Goal: Task Accomplishment & Management: Complete application form

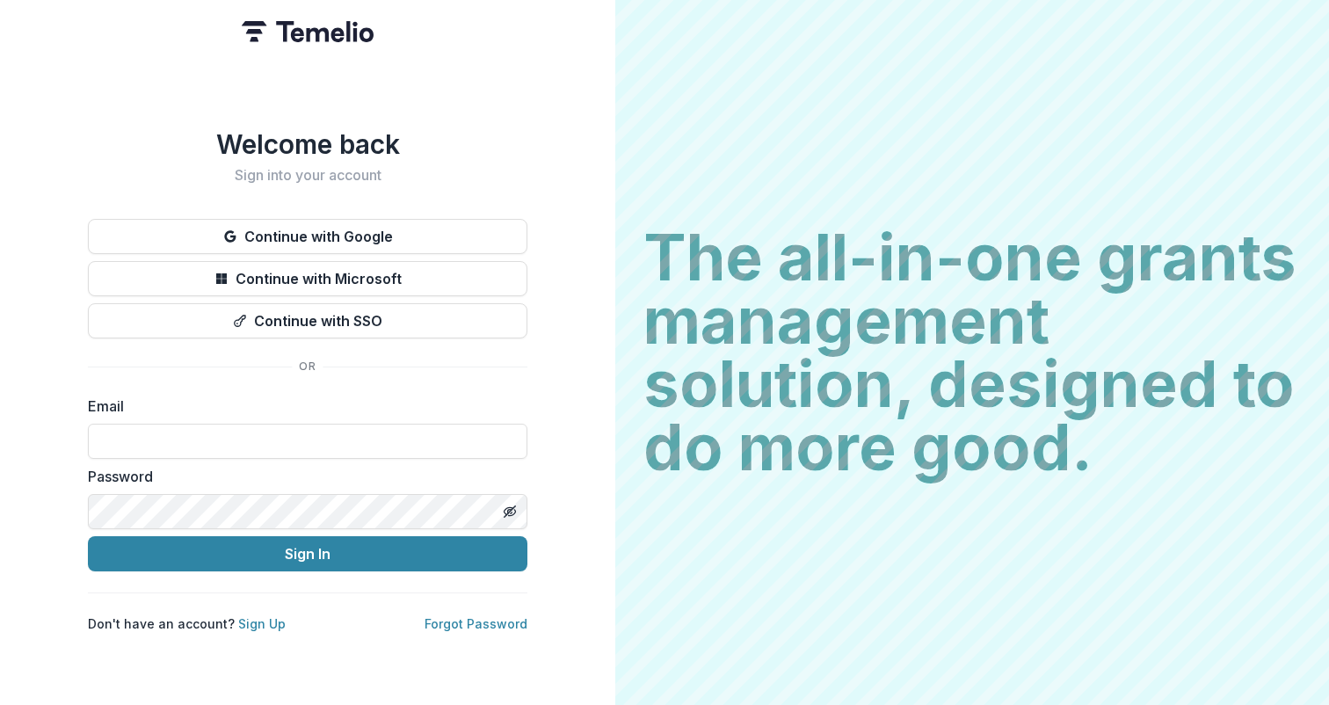
type input "**********"
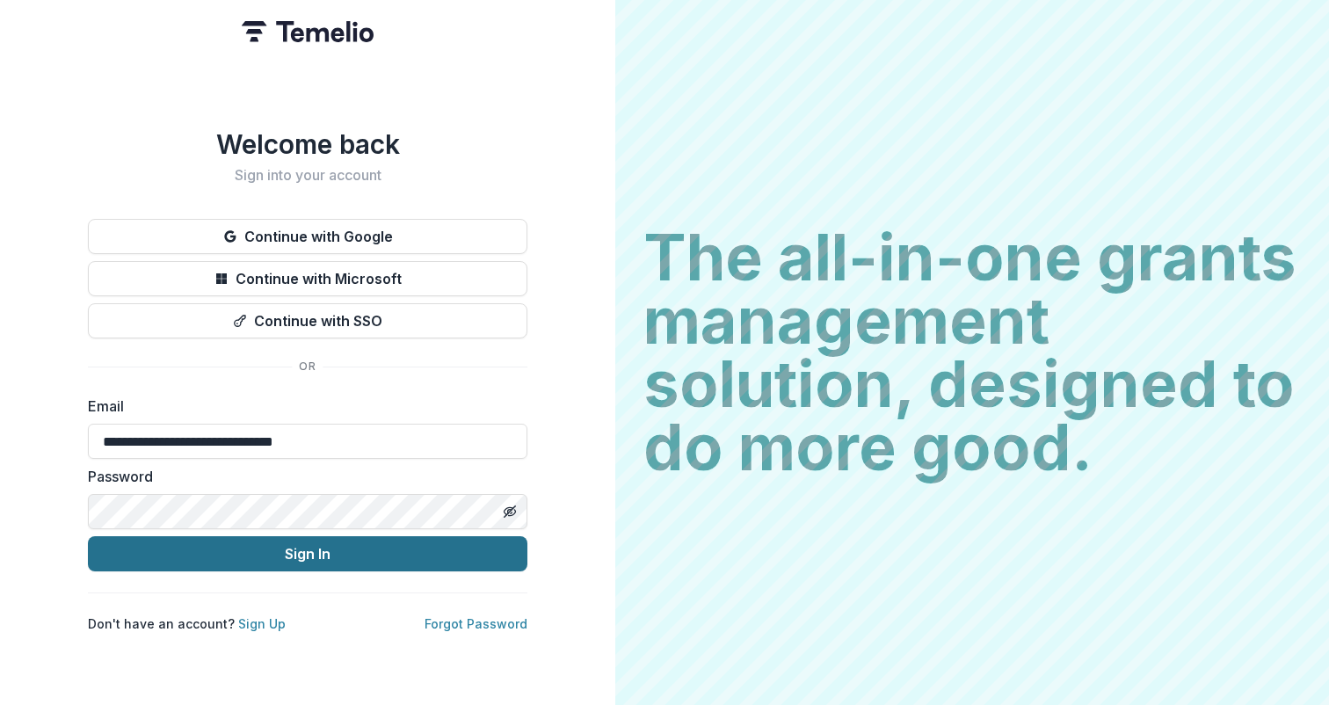
click at [313, 553] on button "Sign In" at bounding box center [307, 553] width 439 height 35
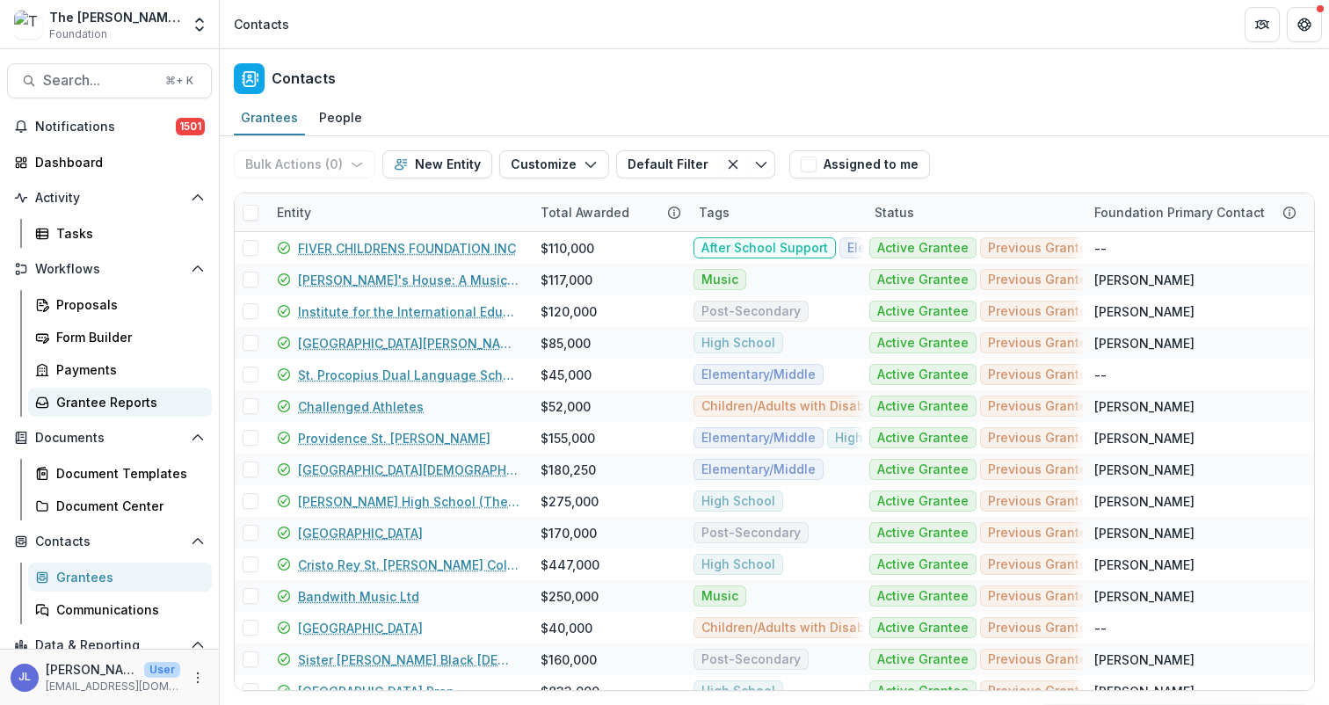
click at [102, 402] on div "Grantee Reports" at bounding box center [126, 402] width 141 height 18
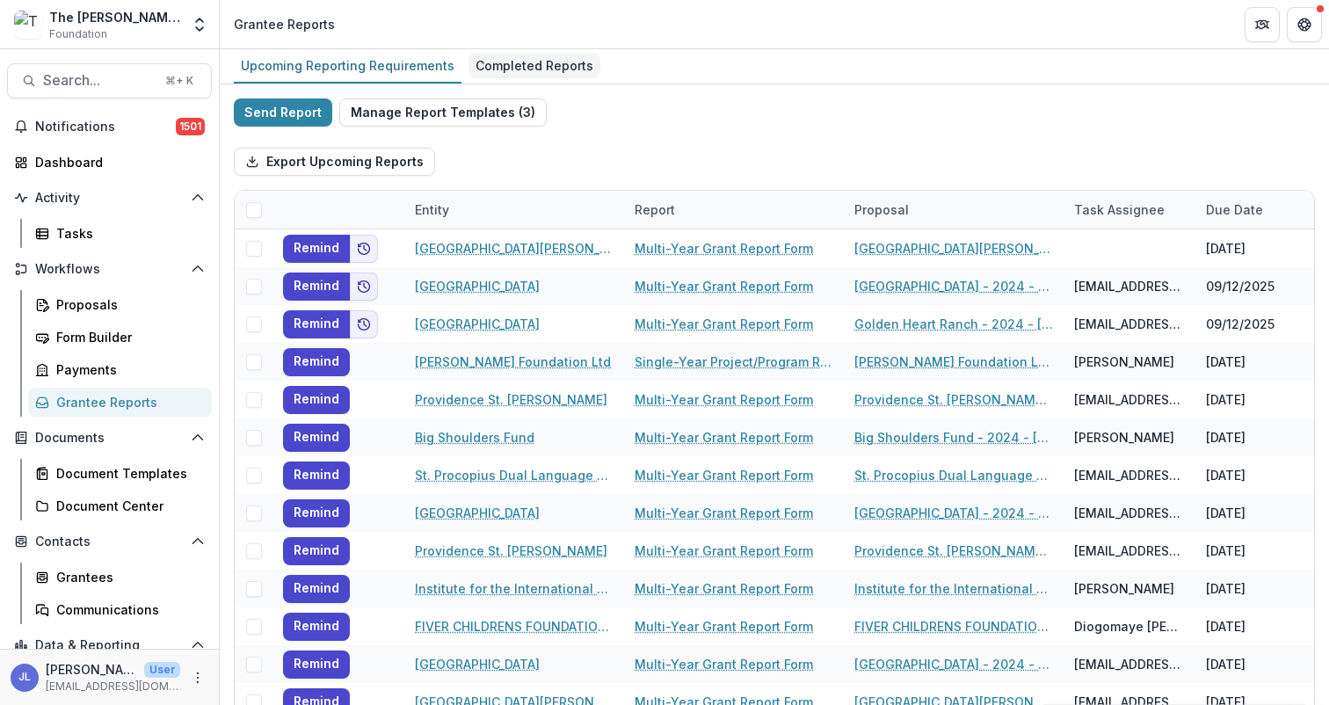
click at [517, 67] on div "Completed Reports" at bounding box center [534, 65] width 132 height 25
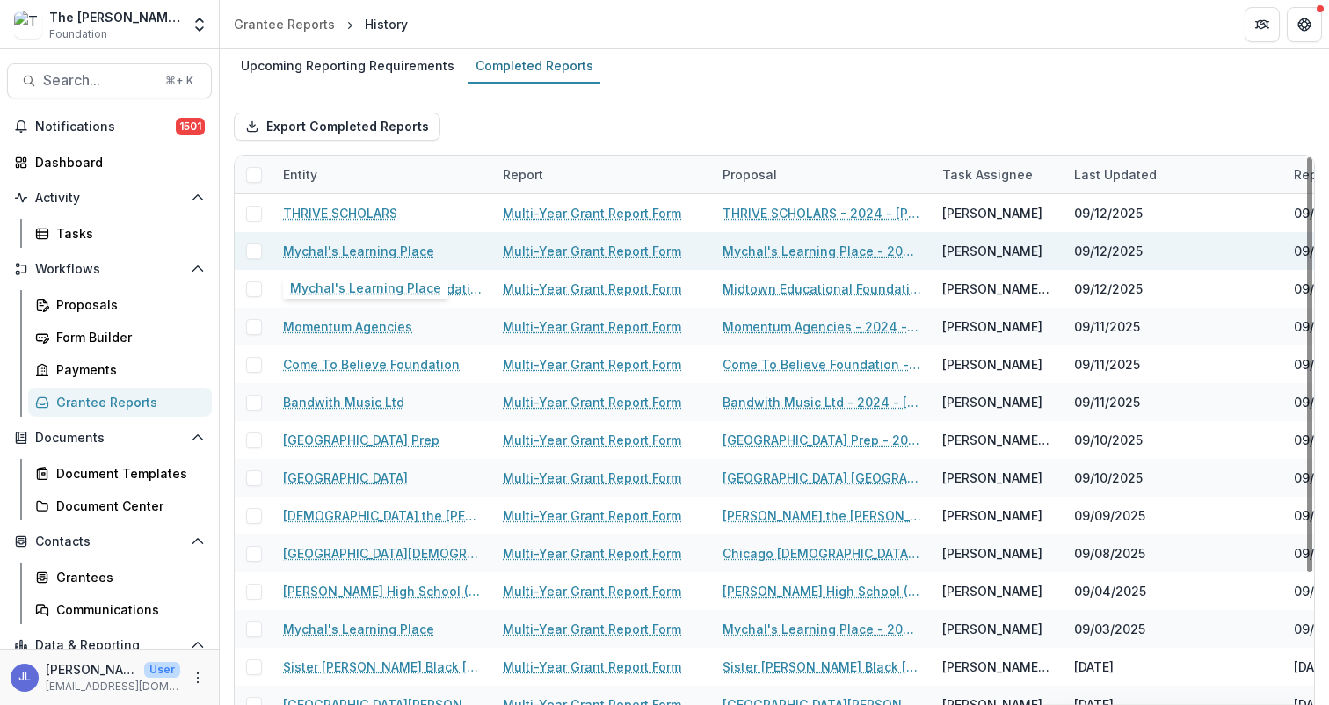
click at [351, 255] on link "Mychal's Learning Place" at bounding box center [358, 251] width 151 height 18
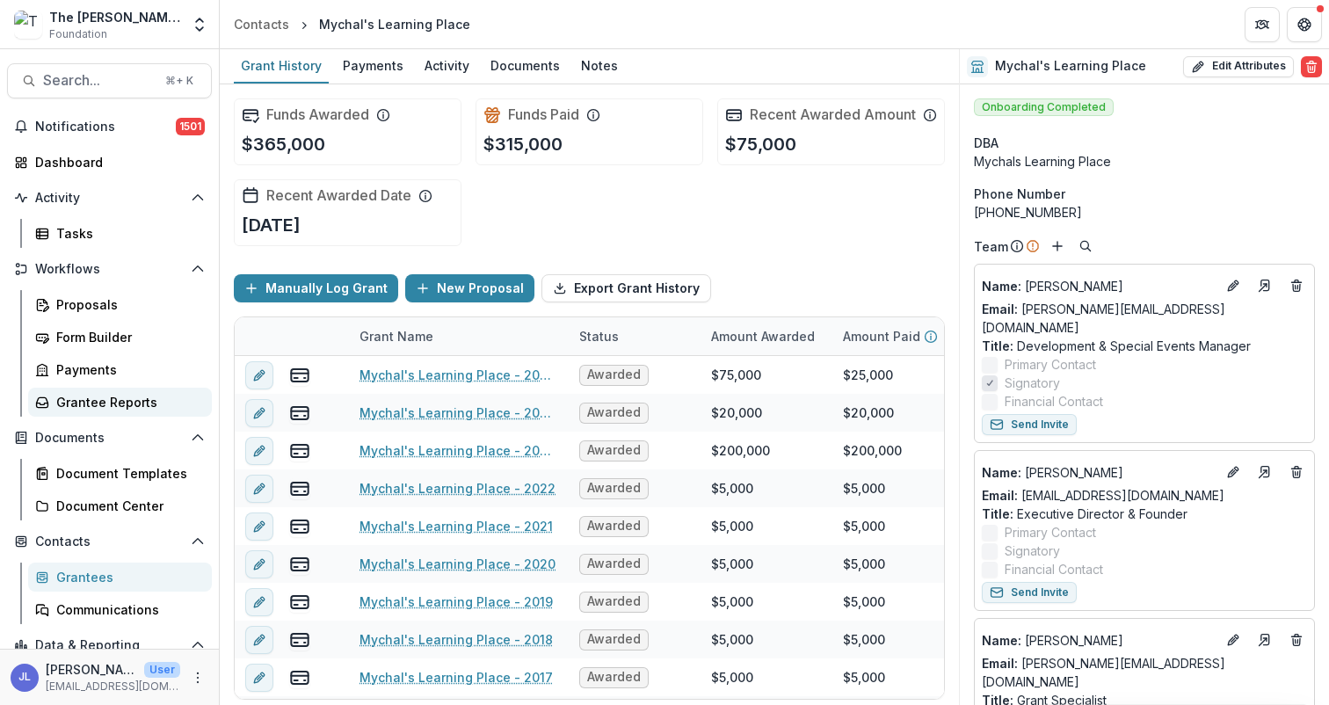
click at [89, 395] on div "Grantee Reports" at bounding box center [126, 402] width 141 height 18
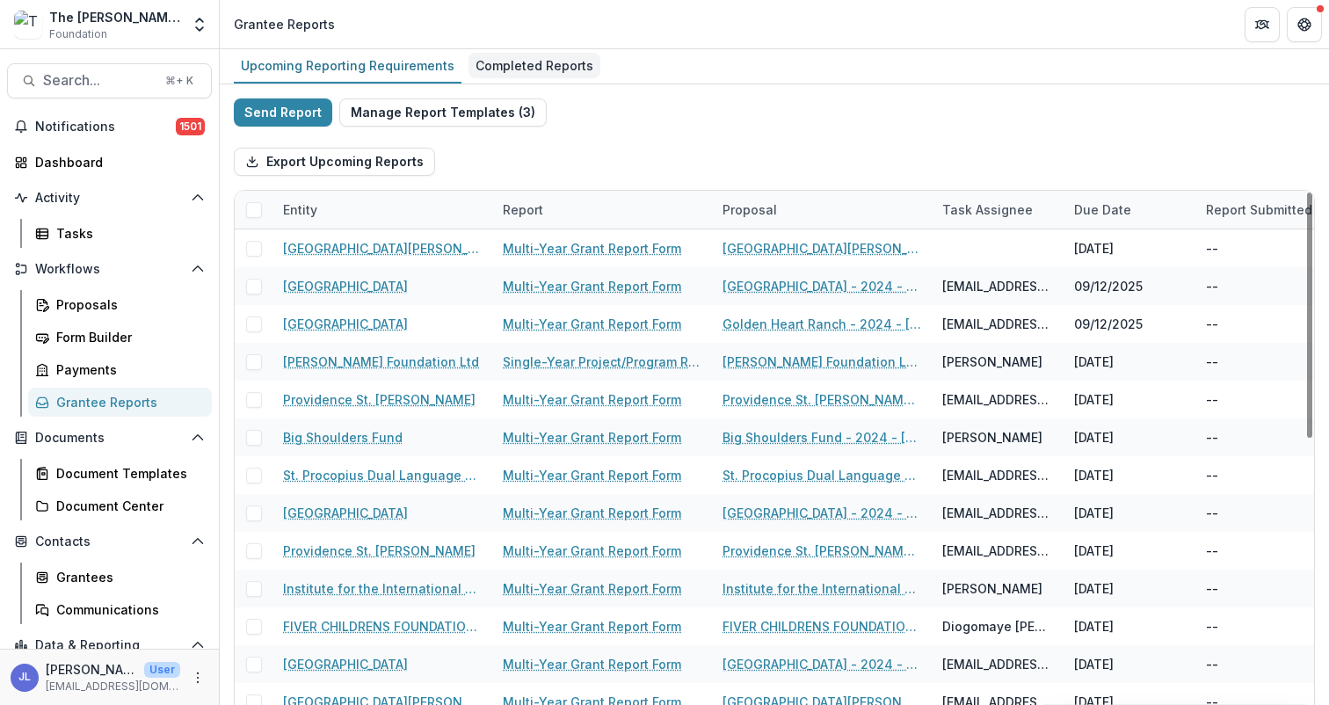
click at [564, 63] on div "Completed Reports" at bounding box center [534, 65] width 132 height 25
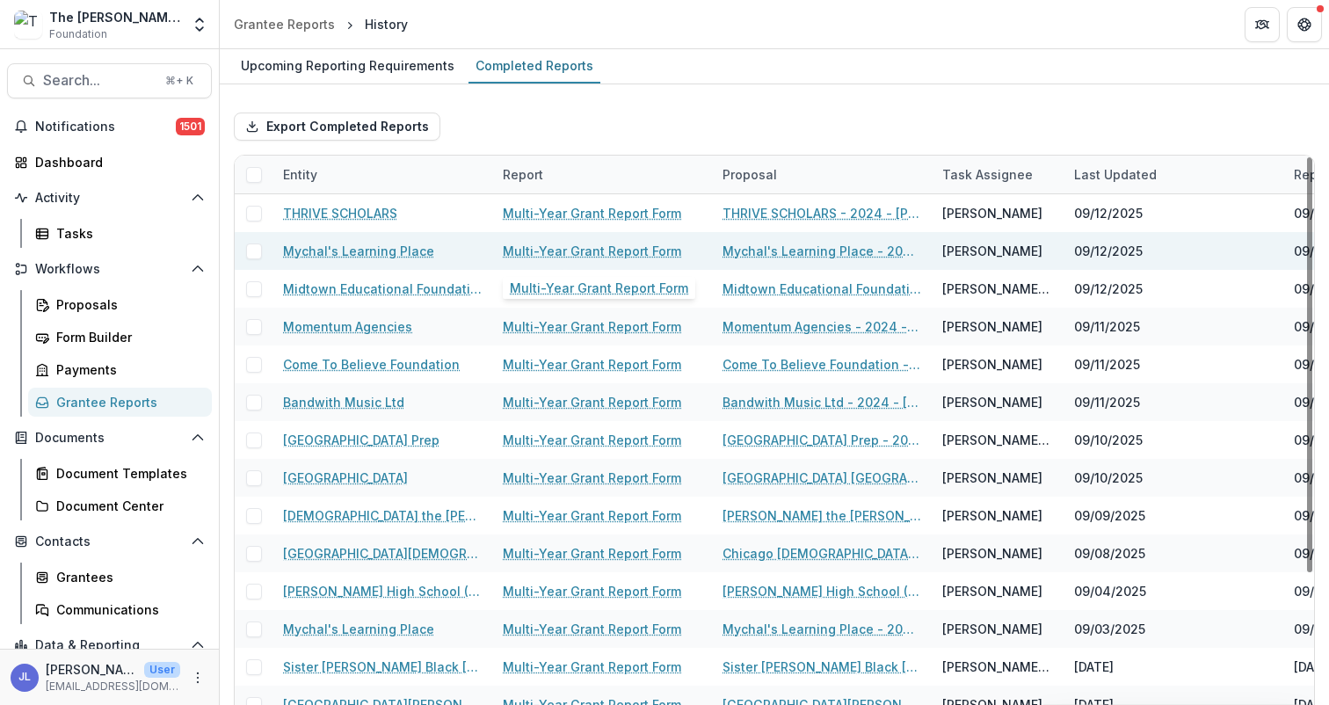
click at [554, 251] on link "Multi-Year Grant Report Form" at bounding box center [592, 251] width 178 height 18
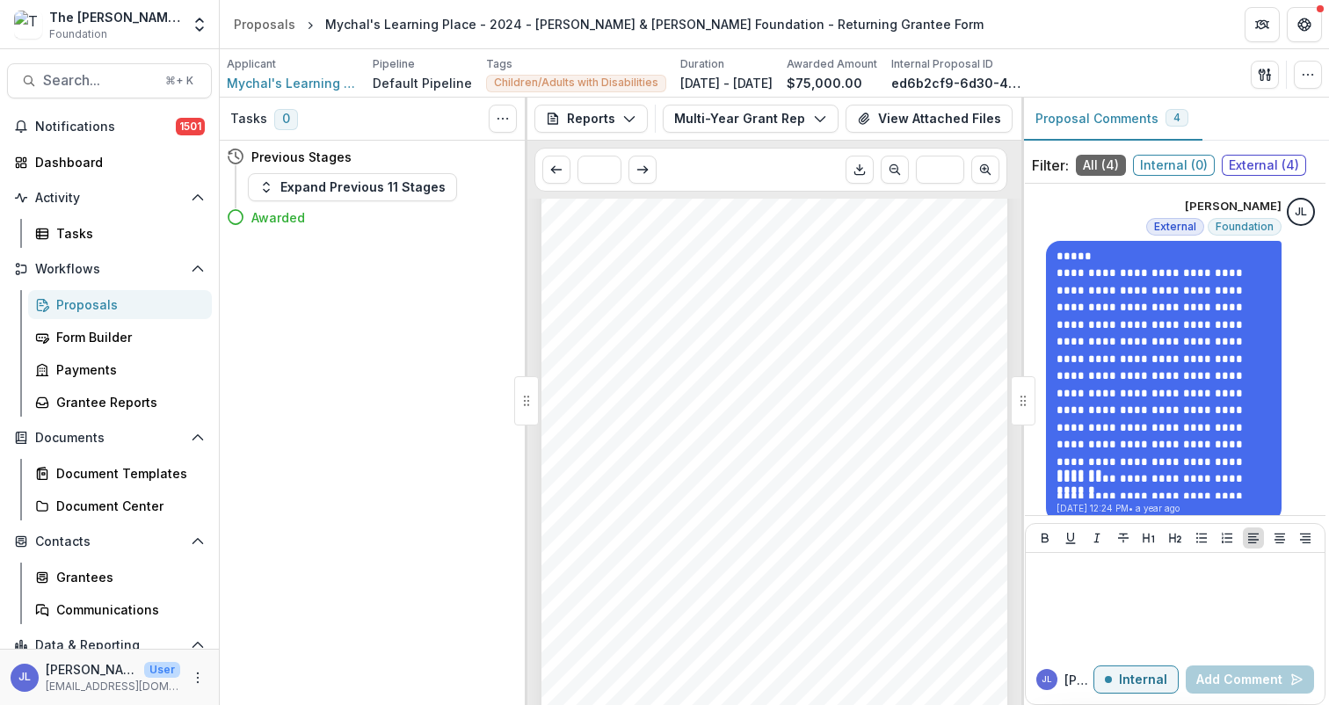
scroll to position [832, 0]
click at [108, 400] on div "Grantee Reports" at bounding box center [126, 402] width 141 height 18
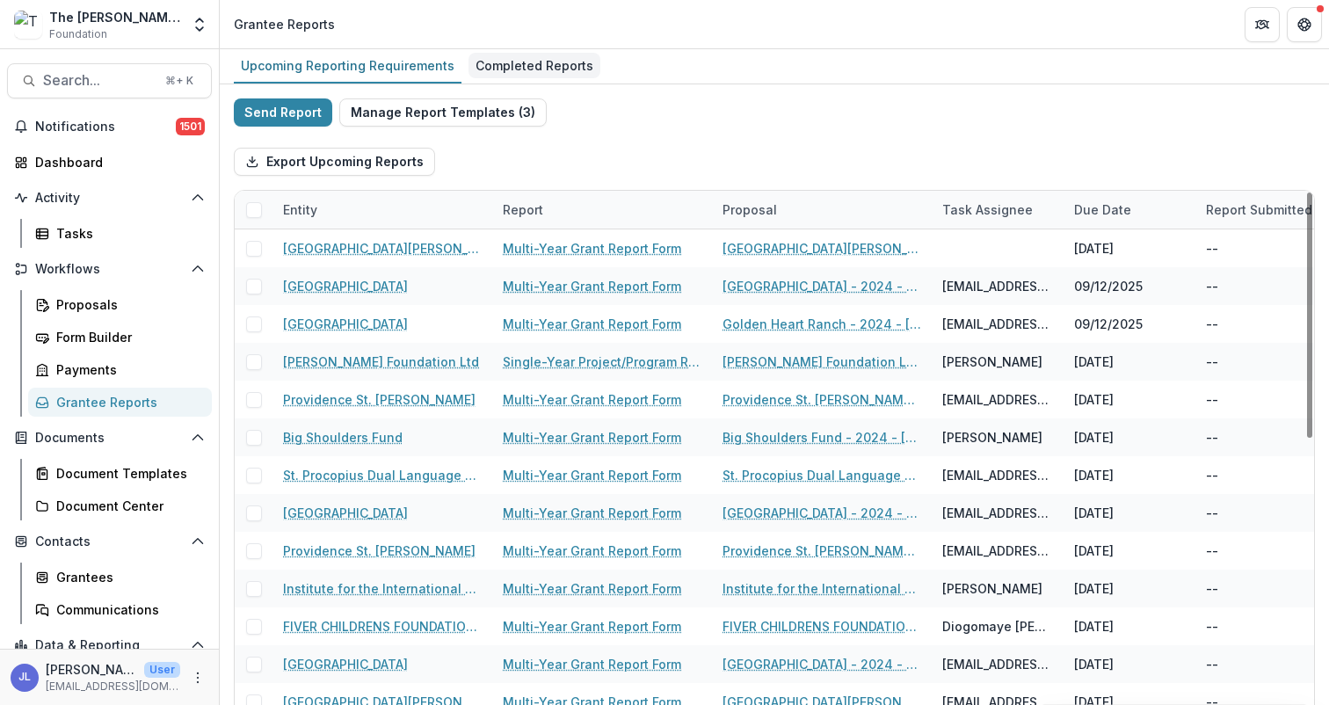
click at [525, 71] on div "Completed Reports" at bounding box center [534, 65] width 132 height 25
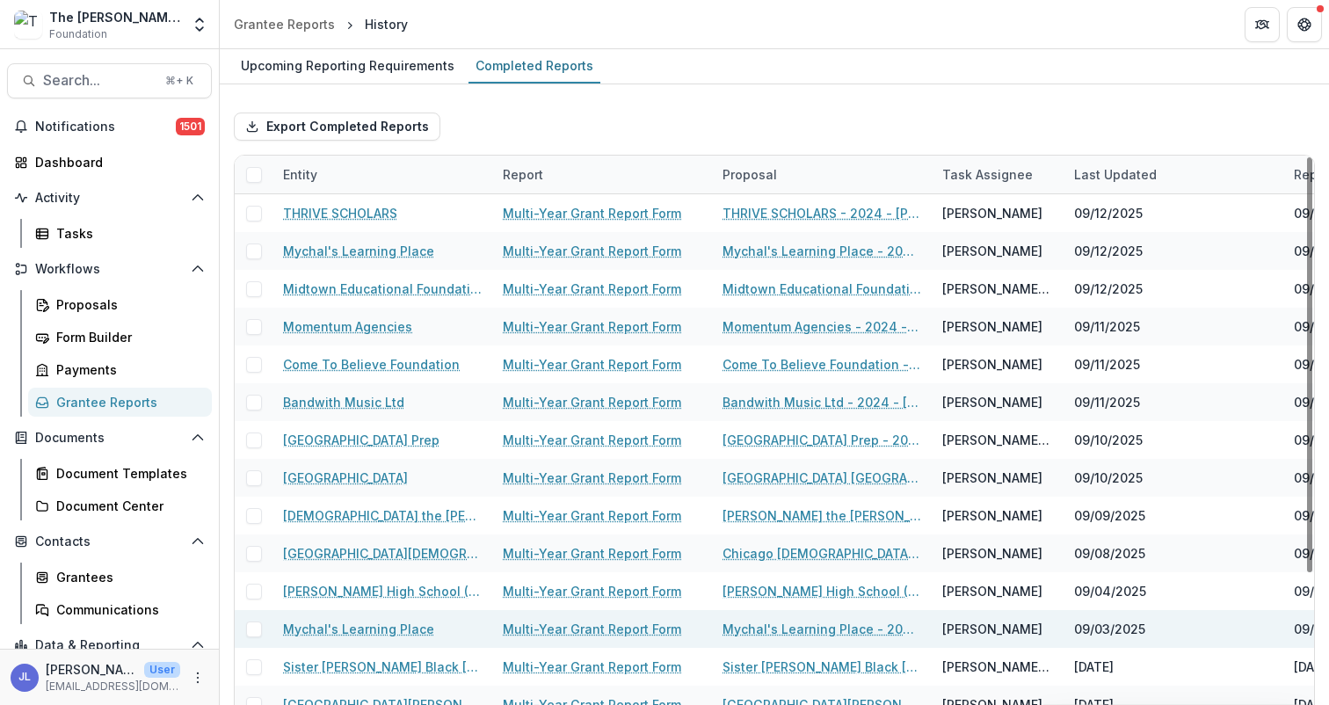
click at [401, 627] on link "Mychal's Learning Place" at bounding box center [358, 629] width 151 height 18
click at [568, 638] on div "Multi-Year Grant Report Form" at bounding box center [602, 629] width 199 height 38
click at [571, 628] on link "Multi-Year Grant Report Form" at bounding box center [592, 629] width 178 height 18
